Goal: Task Accomplishment & Management: Complete application form

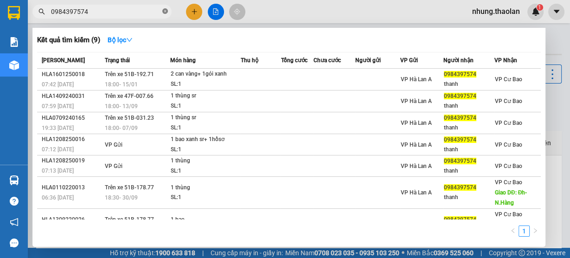
click at [165, 13] on icon "close-circle" at bounding box center [165, 11] width 6 height 6
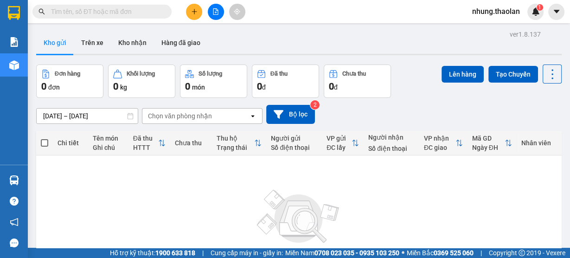
click at [123, 12] on input "text" at bounding box center [106, 11] width 110 height 10
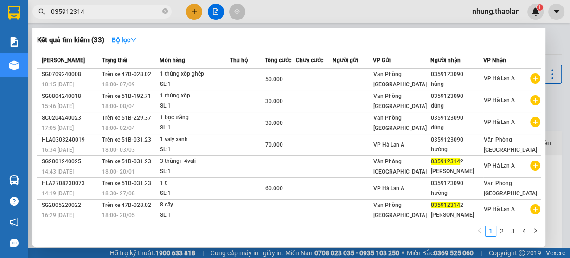
type input "0359123142"
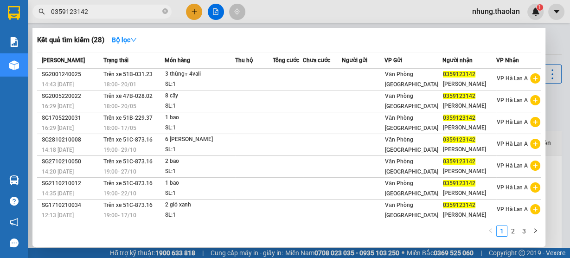
click at [167, 13] on icon "close-circle" at bounding box center [165, 11] width 6 height 6
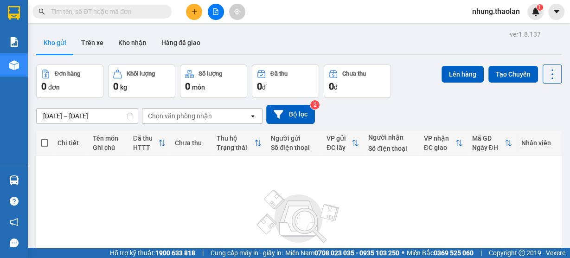
click at [130, 13] on input "text" at bounding box center [106, 11] width 110 height 10
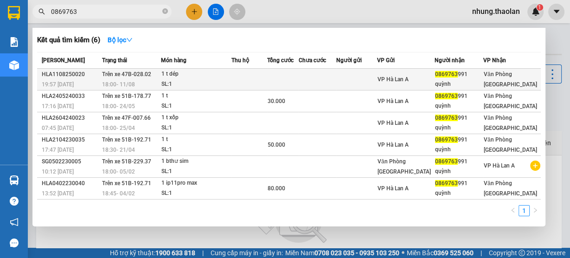
type input "0869763"
click at [296, 80] on td at bounding box center [283, 80] width 32 height 22
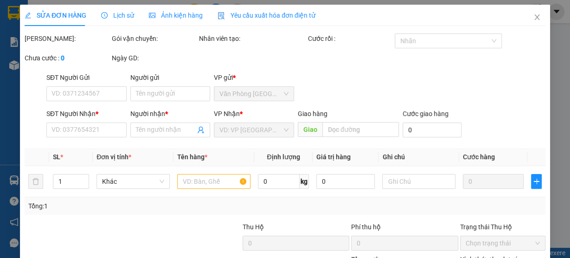
type input "0869763991"
type input "quỳnh"
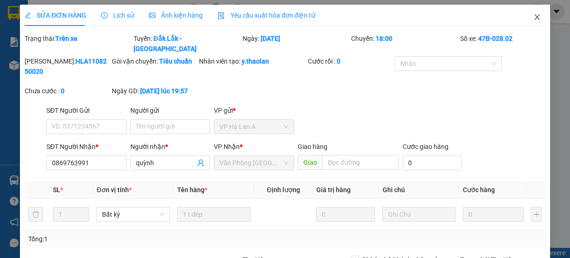
click at [537, 14] on span "Close" at bounding box center [538, 18] width 26 height 26
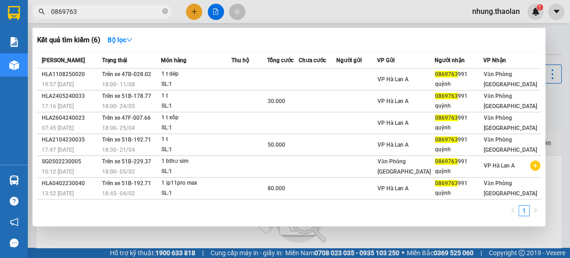
drag, startPoint x: 97, startPoint y: 8, endPoint x: 34, endPoint y: 12, distance: 63.3
click at [34, 12] on span "0869763" at bounding box center [101, 12] width 139 height 14
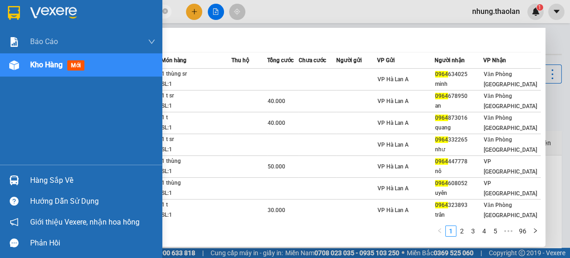
type input "0964"
click at [43, 82] on div "Báo cáo Báo cáo dòng tiền (nhân viên) Doanh số tạo đơn theo VP gửi (nhân viên) …" at bounding box center [81, 97] width 162 height 135
click at [52, 71] on div "Kho hàng mới" at bounding box center [92, 64] width 125 height 23
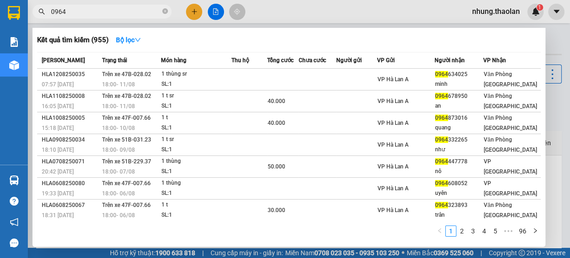
click at [290, 10] on div at bounding box center [285, 129] width 570 height 258
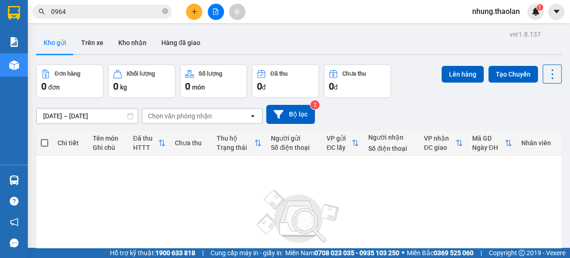
click at [214, 13] on icon "file-add" at bounding box center [216, 11] width 6 height 6
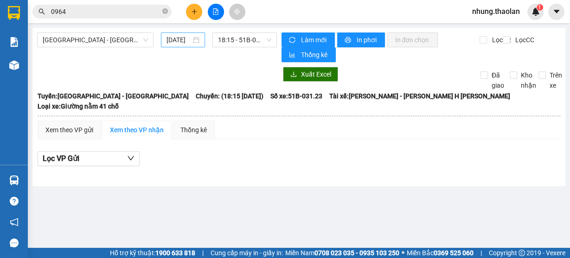
click at [189, 39] on input "[DATE]" at bounding box center [179, 40] width 25 height 10
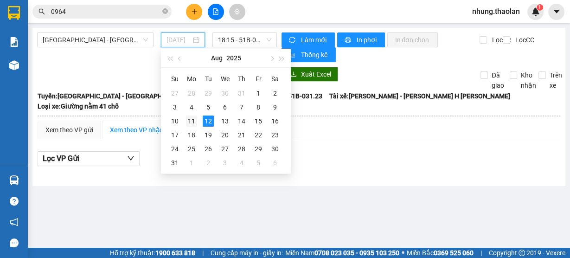
click at [186, 118] on div "11" at bounding box center [191, 121] width 11 height 11
type input "[DATE]"
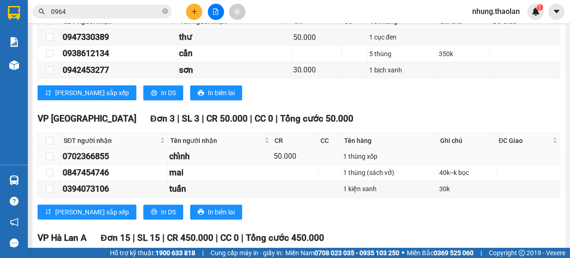
scroll to position [371, 0]
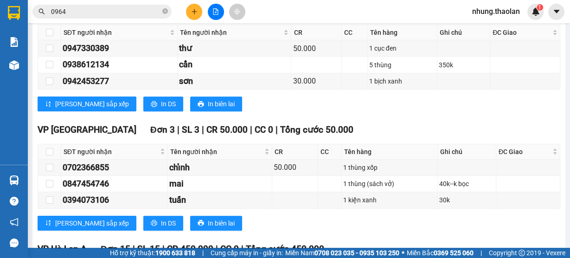
click at [163, 12] on icon "close-circle" at bounding box center [165, 11] width 6 height 6
click at [110, 9] on input "text" at bounding box center [106, 11] width 110 height 10
click at [146, 18] on span at bounding box center [101, 12] width 139 height 14
click at [143, 14] on input "text" at bounding box center [106, 11] width 110 height 10
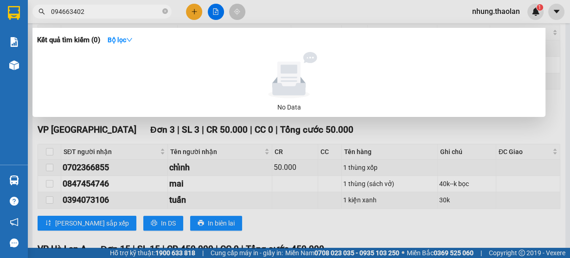
type input "0946634025"
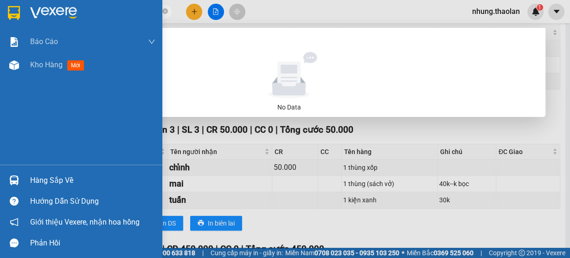
drag, startPoint x: 110, startPoint y: 12, endPoint x: 0, endPoint y: 17, distance: 110.6
click at [0, 17] on section "Kết quả [PERSON_NAME] ( 0 ) Bộ lọc No Data 0946634025 [PERSON_NAME].thaolan 1 […" at bounding box center [285, 129] width 570 height 258
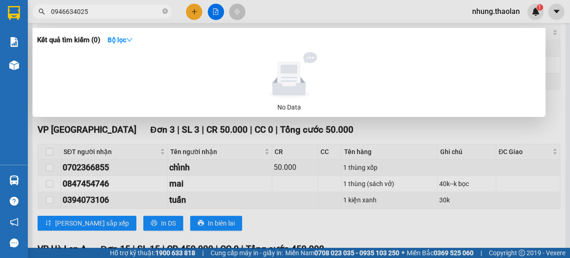
drag, startPoint x: 165, startPoint y: 13, endPoint x: 153, endPoint y: 13, distance: 12.5
click at [165, 13] on icon "close-circle" at bounding box center [165, 11] width 6 height 6
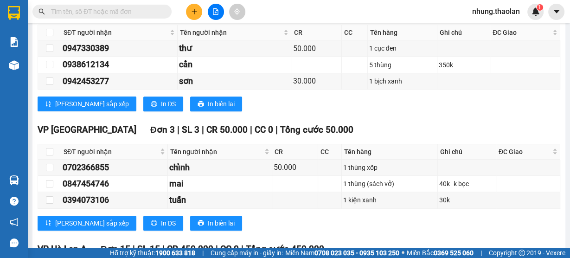
click at [140, 13] on input "text" at bounding box center [106, 11] width 110 height 10
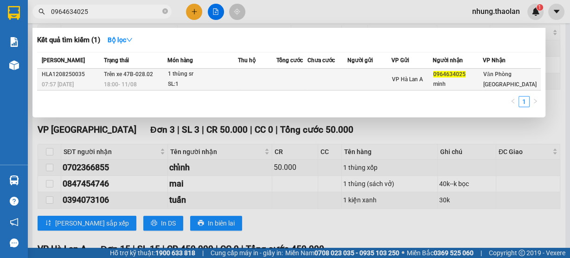
type input "0964634025"
click at [298, 80] on td at bounding box center [292, 80] width 31 height 22
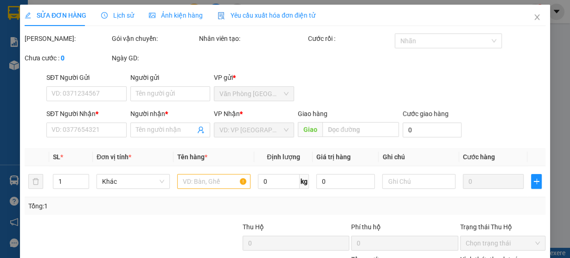
type input "0964634025"
type input "minh"
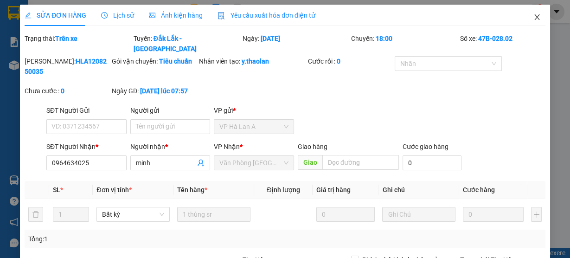
click at [536, 24] on span "Close" at bounding box center [538, 18] width 26 height 26
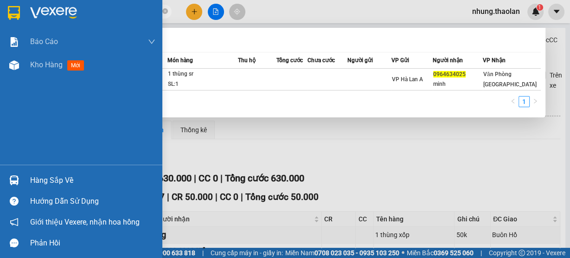
drag, startPoint x: 99, startPoint y: 14, endPoint x: 15, endPoint y: 24, distance: 84.6
click at [15, 24] on section "Kết quả [PERSON_NAME] ( 1 ) Bộ lọc Mã ĐH Trạng thái Món hàng Thu hộ [PERSON_NAM…" at bounding box center [285, 129] width 570 height 258
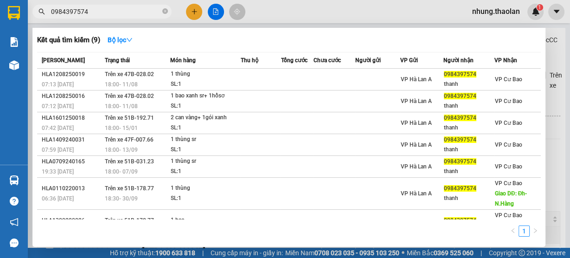
type input "0984397574"
click at [163, 12] on icon "close-circle" at bounding box center [165, 11] width 6 height 6
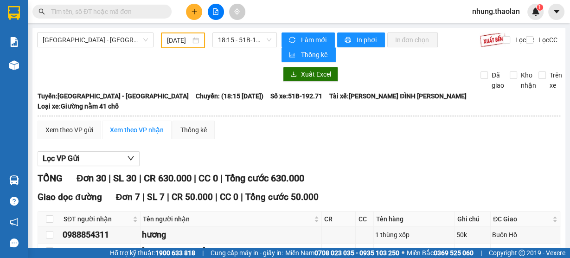
click at [119, 12] on input "text" at bounding box center [106, 11] width 110 height 10
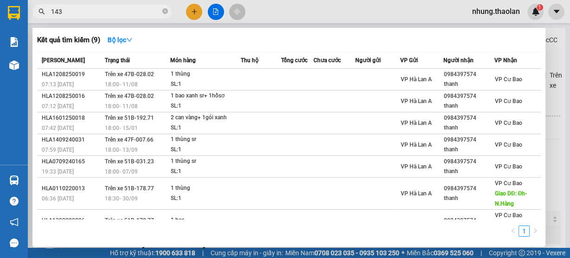
type input "1434"
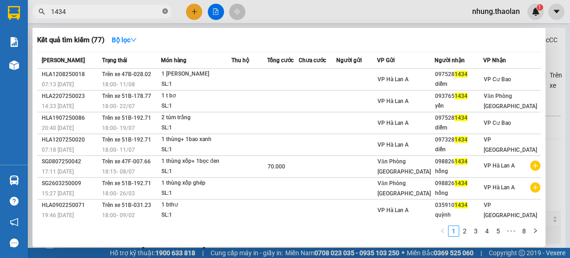
click at [163, 13] on icon "close-circle" at bounding box center [165, 11] width 6 height 6
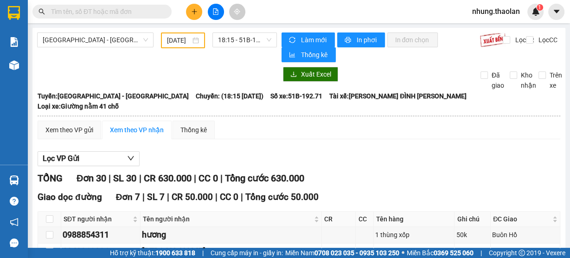
click at [135, 12] on input "text" at bounding box center [106, 11] width 110 height 10
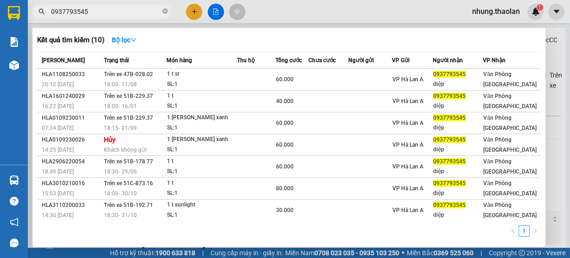
type input "0937793545"
click at [190, 18] on div at bounding box center [285, 129] width 570 height 258
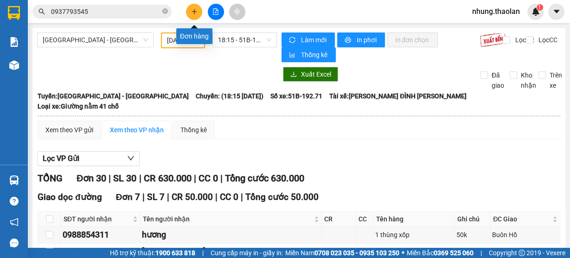
click at [194, 11] on icon "plus" at bounding box center [194, 11] width 6 height 6
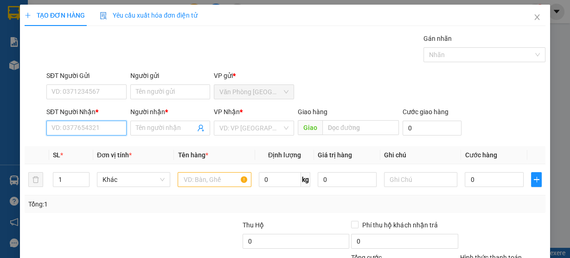
click at [75, 129] on input "SĐT Người Nhận *" at bounding box center [86, 128] width 80 height 15
type input "0344476646"
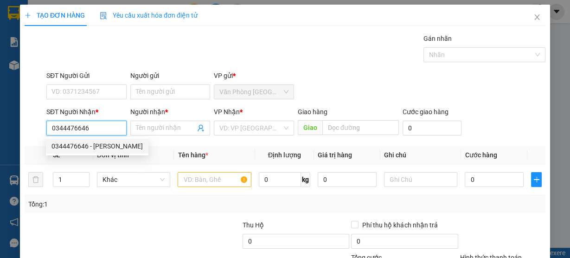
click at [91, 142] on div "0344476646 - [PERSON_NAME]" at bounding box center [97, 146] width 91 height 10
type input "giang"
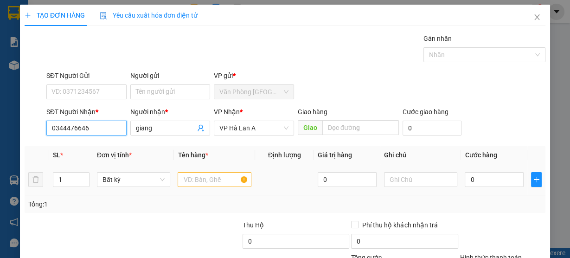
type input "0344476646"
click at [210, 182] on input "text" at bounding box center [215, 179] width 74 height 15
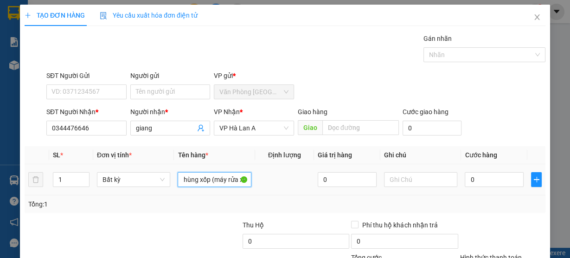
scroll to position [0, 10]
type input "1 thùng xốp (máy rửa xe)"
drag, startPoint x: 483, startPoint y: 177, endPoint x: 516, endPoint y: 172, distance: 33.3
click at [482, 177] on input "0" at bounding box center [494, 179] width 59 height 15
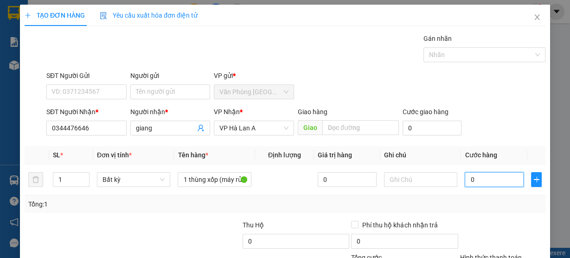
type input "1"
type input "10"
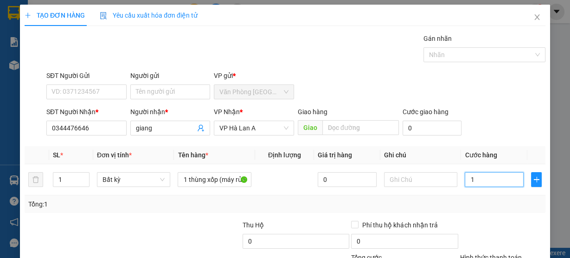
type input "10"
type input "100"
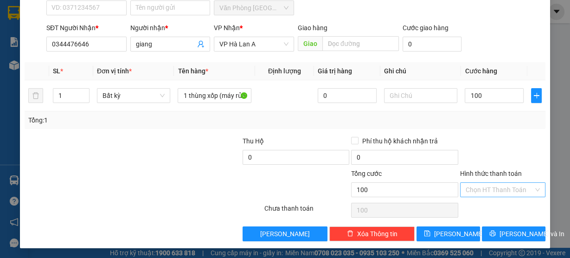
type input "100.000"
click at [480, 193] on input "Hình thức thanh toán" at bounding box center [500, 190] width 68 height 14
click at [491, 208] on div "Tại văn phòng" at bounding box center [497, 207] width 73 height 10
type input "0"
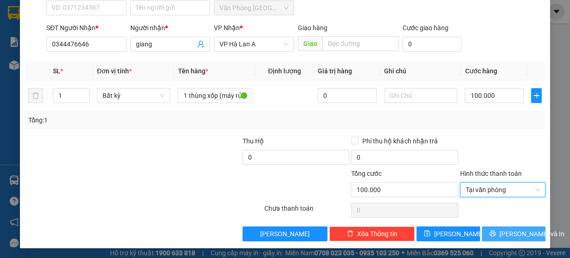
drag, startPoint x: 504, startPoint y: 232, endPoint x: 523, endPoint y: 218, distance: 23.3
click at [504, 231] on span "[PERSON_NAME] và In" at bounding box center [532, 234] width 65 height 10
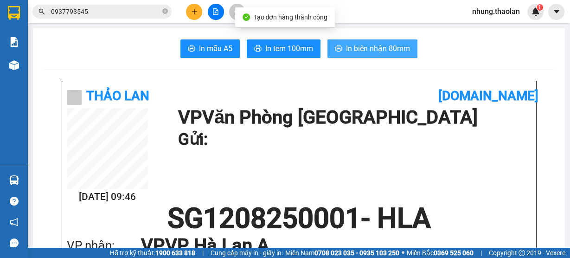
drag, startPoint x: 394, startPoint y: 50, endPoint x: 403, endPoint y: 51, distance: 9.3
click at [394, 49] on span "In biên nhận 80mm" at bounding box center [378, 49] width 64 height 12
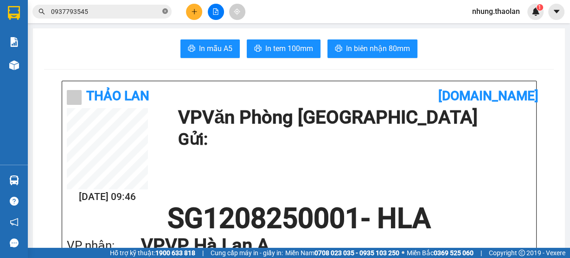
drag, startPoint x: 168, startPoint y: 13, endPoint x: 149, endPoint y: 14, distance: 19.0
click at [167, 13] on icon "close-circle" at bounding box center [165, 11] width 6 height 6
click at [136, 14] on input "text" at bounding box center [106, 11] width 110 height 10
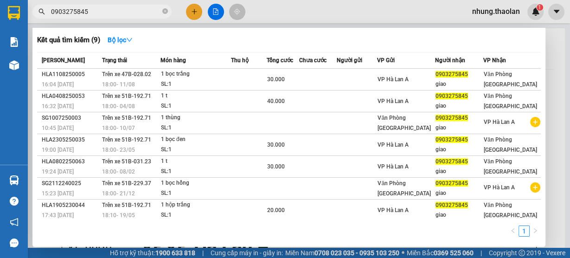
type input "0903275845"
click at [200, 13] on div at bounding box center [285, 129] width 570 height 258
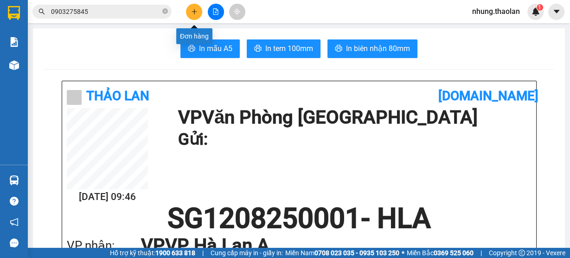
click at [200, 13] on button at bounding box center [194, 12] width 16 height 16
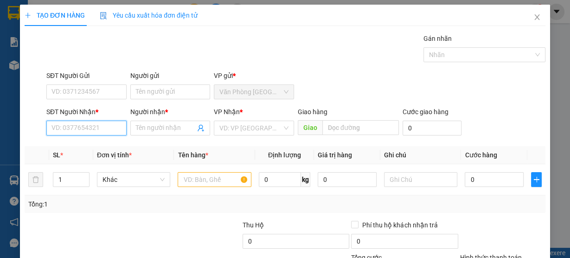
click at [68, 128] on input "SĐT Người Nhận *" at bounding box center [86, 128] width 80 height 15
type input "6"
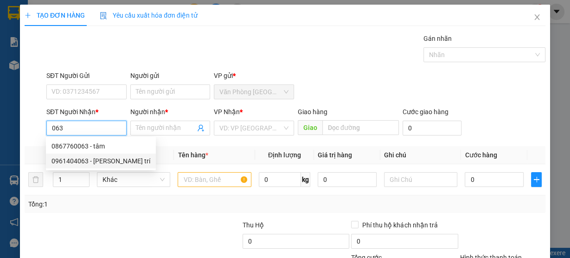
click at [106, 160] on div "0961404063 - [PERSON_NAME] trí" at bounding box center [101, 161] width 99 height 10
type input "0961404063"
type input "[PERSON_NAME] trí"
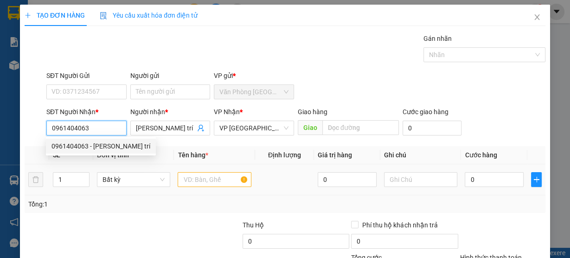
type input "0961404063"
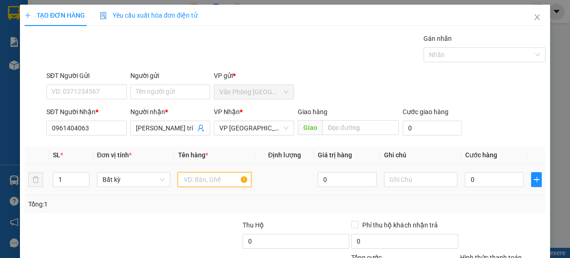
click at [212, 179] on input "text" at bounding box center [215, 179] width 74 height 15
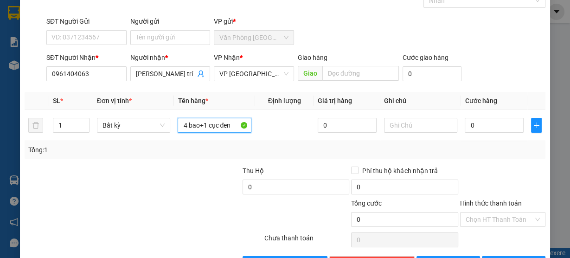
scroll to position [84, 0]
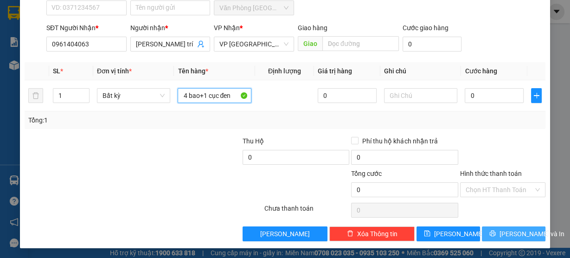
type input "4 bao+1 cục đen"
click at [508, 232] on span "[PERSON_NAME] và In" at bounding box center [532, 234] width 65 height 10
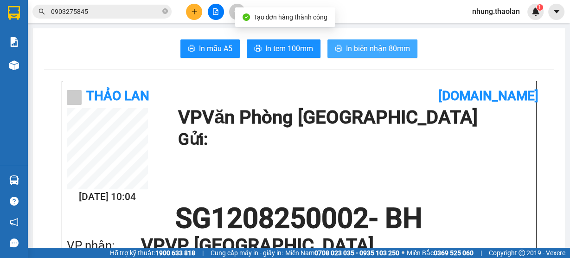
click at [377, 41] on button "In biên nhận 80mm" at bounding box center [373, 48] width 90 height 19
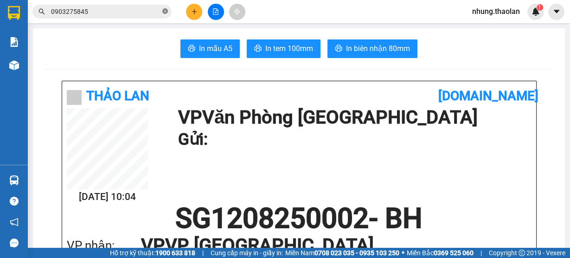
click at [165, 12] on icon "close-circle" at bounding box center [165, 11] width 6 height 6
click at [123, 14] on input "text" at bounding box center [106, 11] width 110 height 10
type input "0"
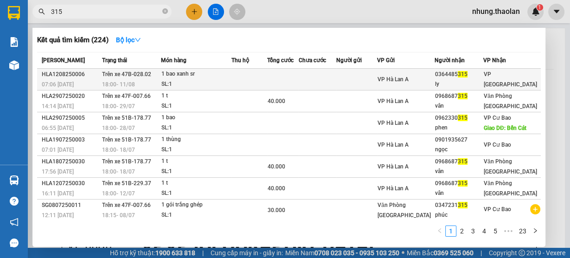
type input "315"
click at [328, 80] on td at bounding box center [318, 80] width 38 height 22
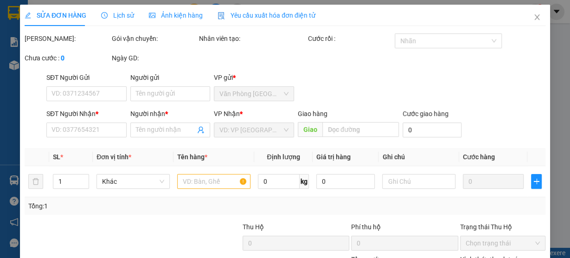
type input "0364485315"
type input "ly"
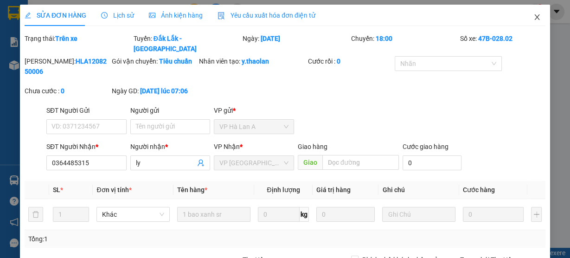
click at [534, 19] on icon "close" at bounding box center [537, 16] width 7 height 7
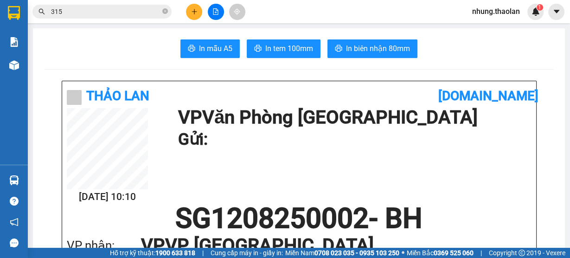
click at [193, 10] on icon "plus" at bounding box center [194, 11] width 6 height 6
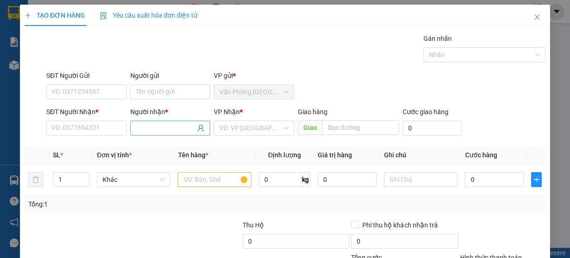
click at [149, 121] on span at bounding box center [170, 128] width 80 height 15
type input "cây dừa"
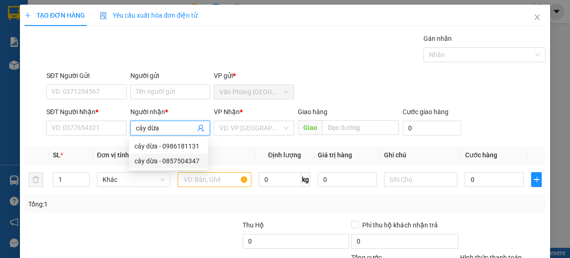
click at [190, 159] on div "cây dừa - 0857504347" at bounding box center [169, 161] width 68 height 10
type input "0857504347"
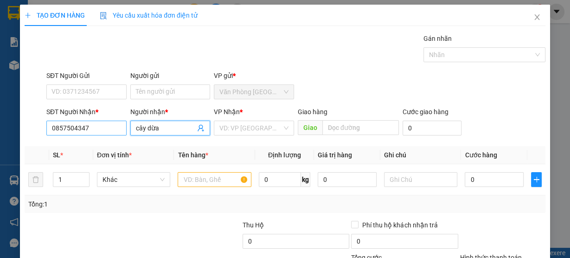
type input "cây dừa"
click at [104, 131] on input "0857504347" at bounding box center [86, 128] width 80 height 15
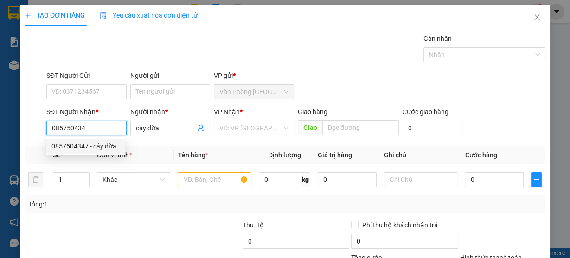
click at [107, 144] on div "0857504347 - cây dừa" at bounding box center [86, 146] width 68 height 10
type input "0857504347"
type input "Buôn Hồ"
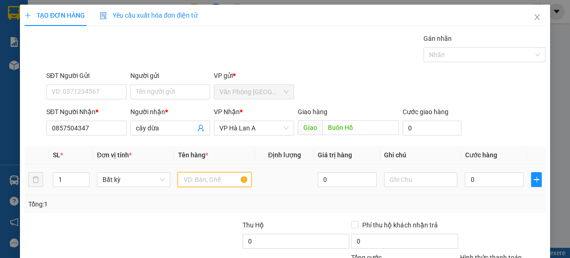
click at [214, 184] on input "text" at bounding box center [215, 179] width 74 height 15
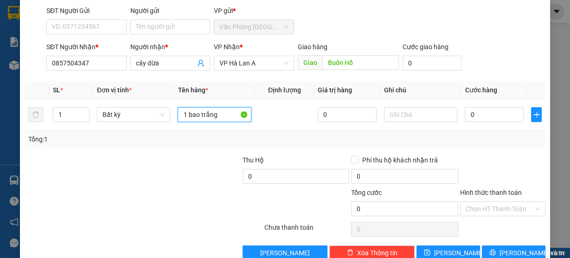
scroll to position [84, 0]
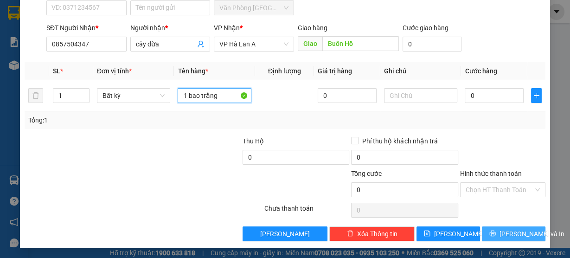
type input "1 bao trắng"
drag, startPoint x: 497, startPoint y: 232, endPoint x: 502, endPoint y: 225, distance: 8.9
click at [496, 232] on icon "printer" at bounding box center [493, 234] width 6 height 6
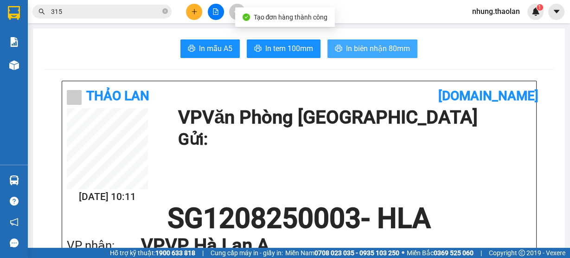
click at [393, 47] on span "In biên nhận 80mm" at bounding box center [378, 49] width 64 height 12
